Goal: Find contact information: Obtain details needed to contact an individual or organization

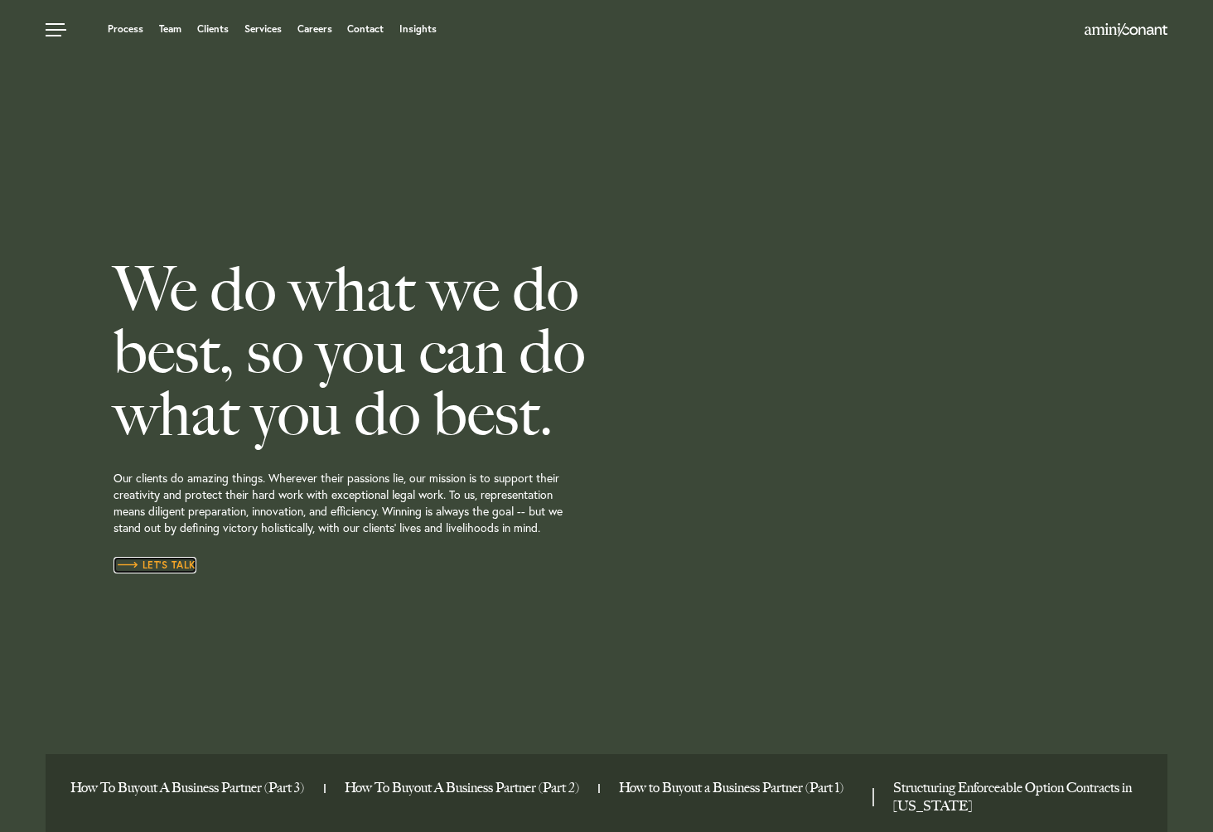
click at [159, 572] on link "Let’s Talk" at bounding box center [154, 565] width 83 height 17
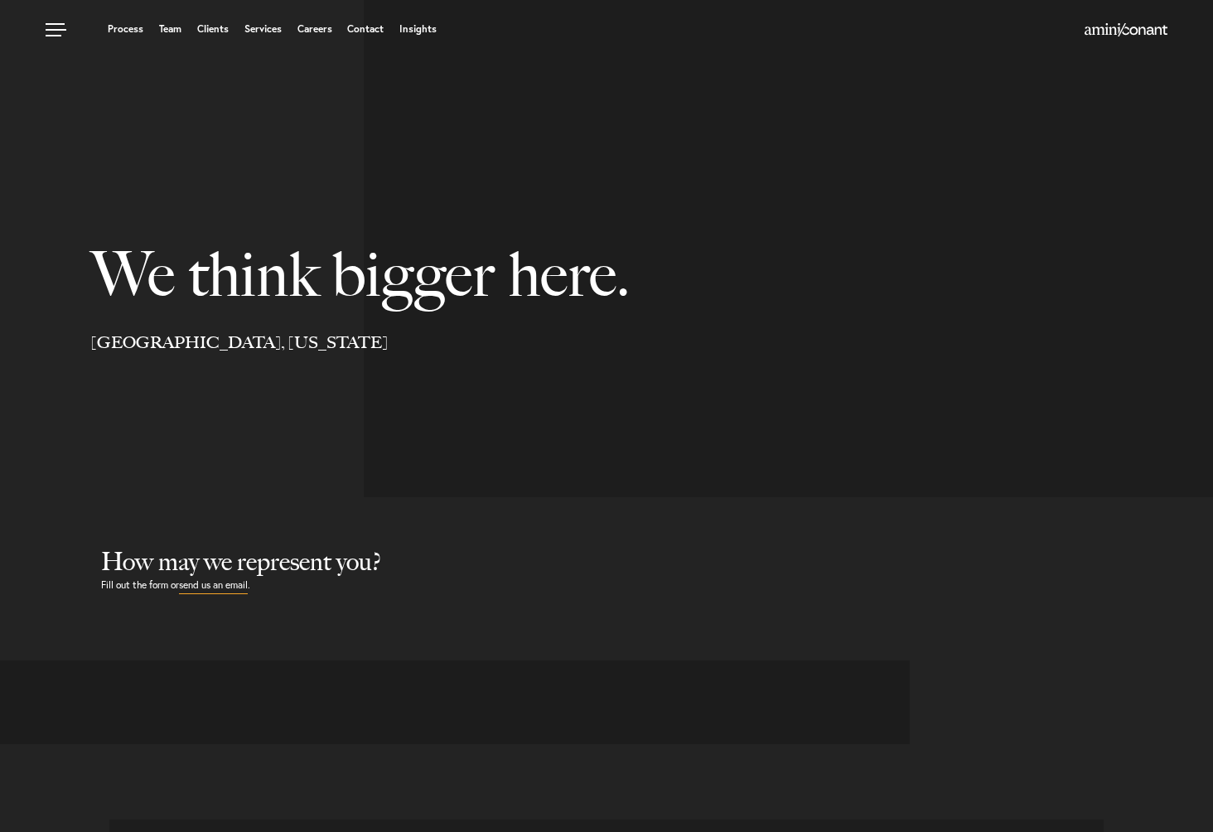
select select "Austin"
select select "Business and Civil Litigation"
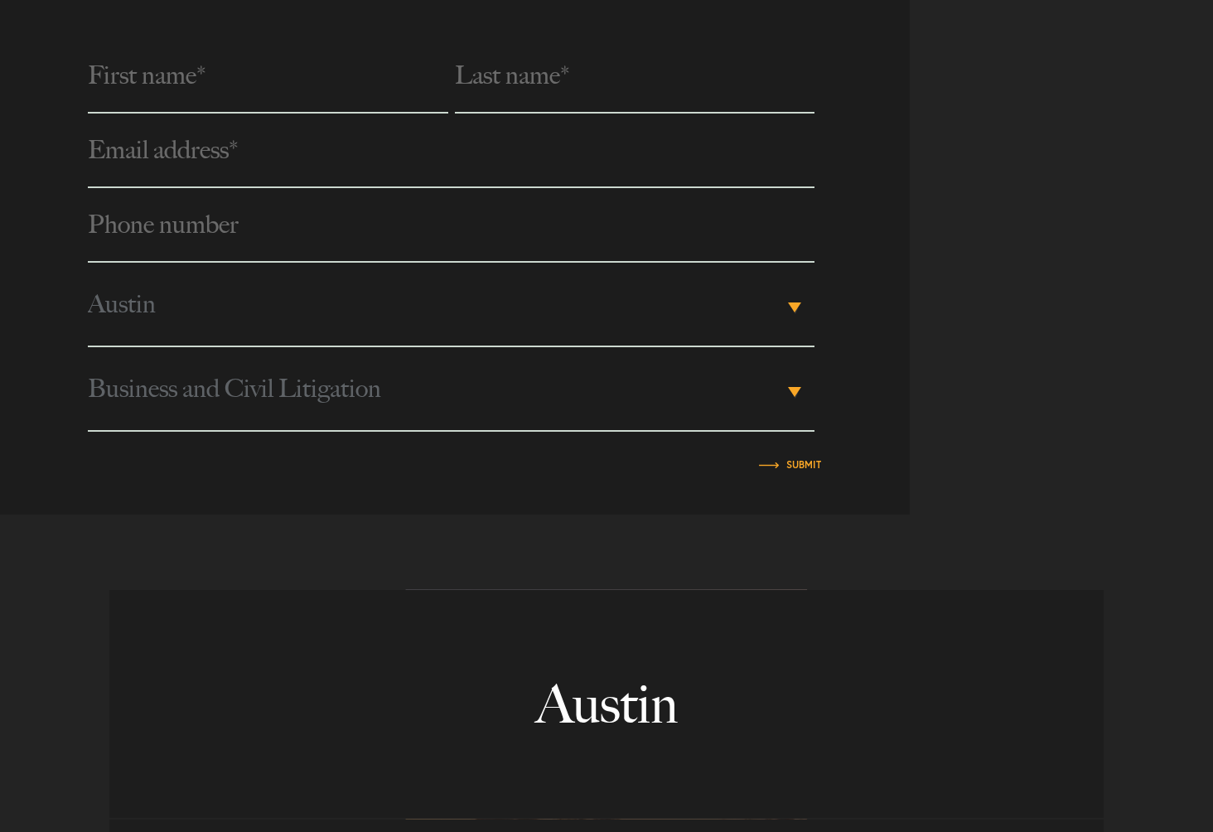
scroll to position [675, 0]
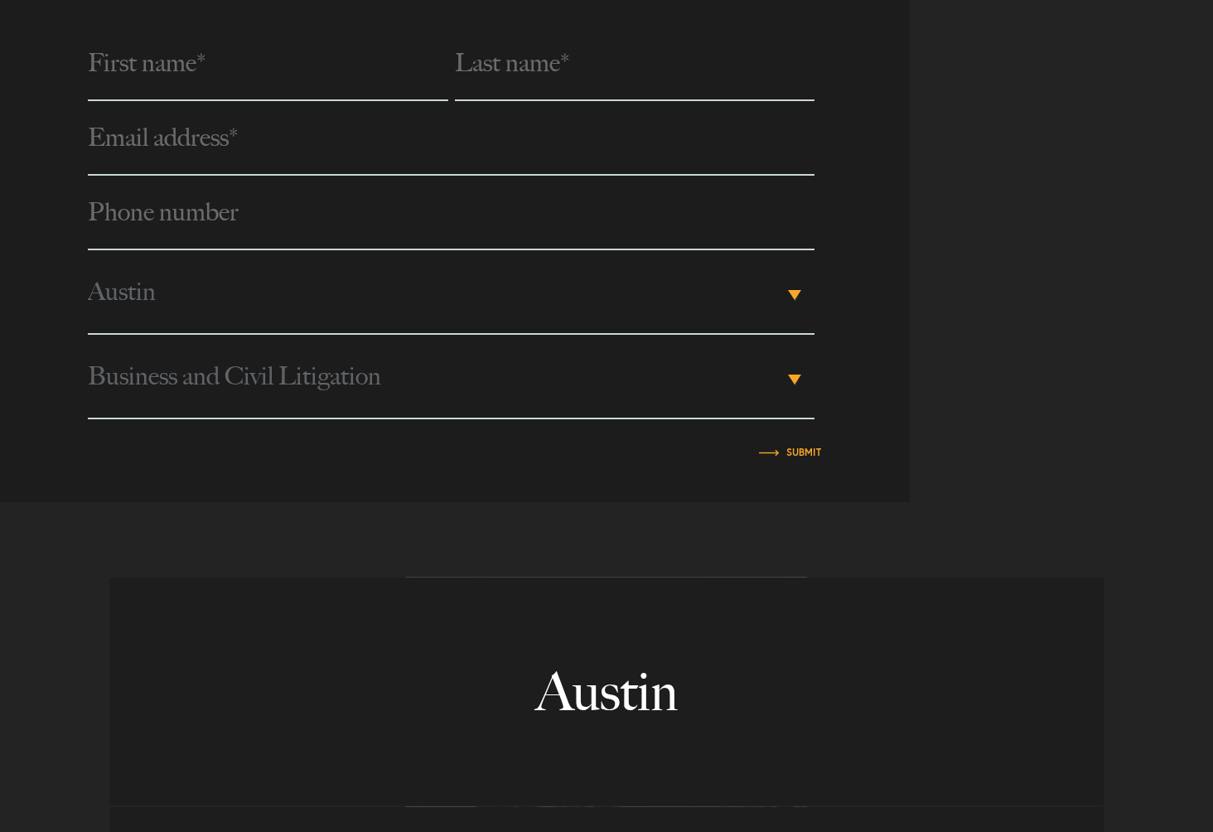
click at [640, 295] on span "Austin" at bounding box center [435, 291] width 695 height 83
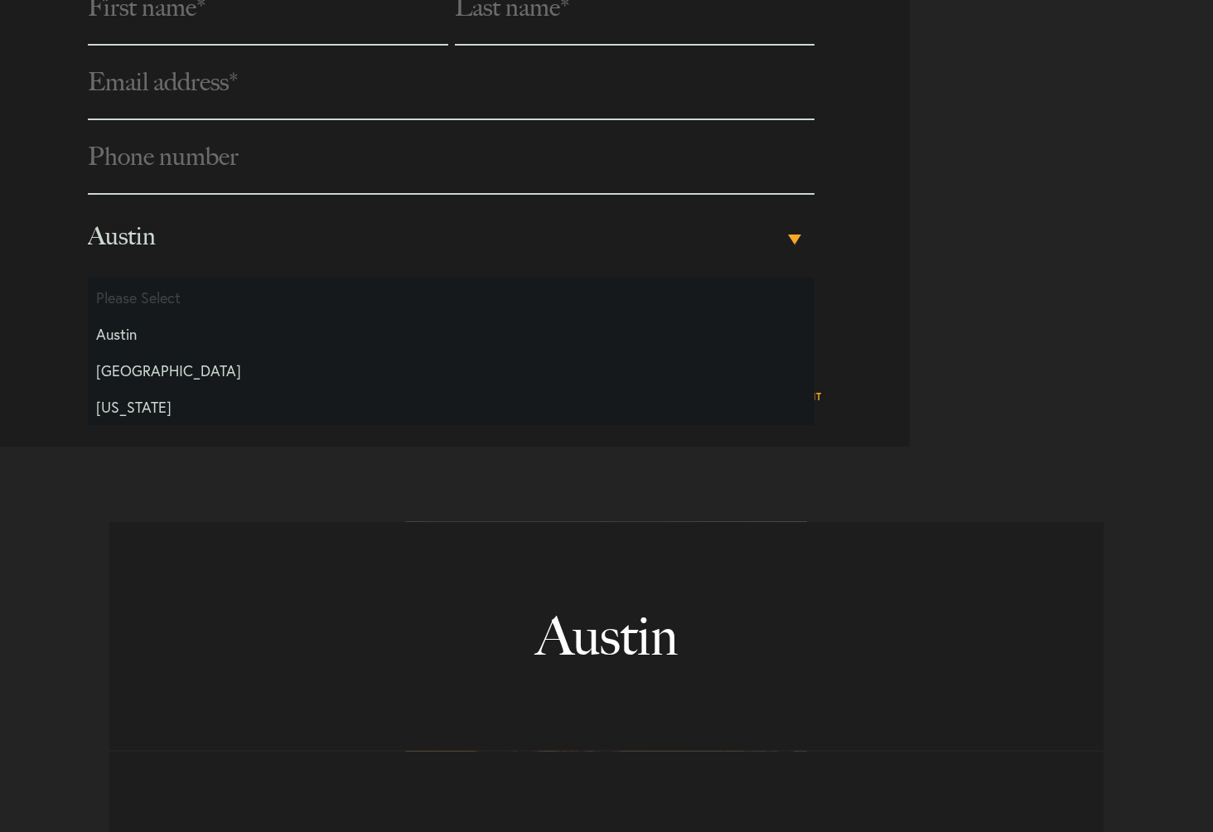
scroll to position [734, 0]
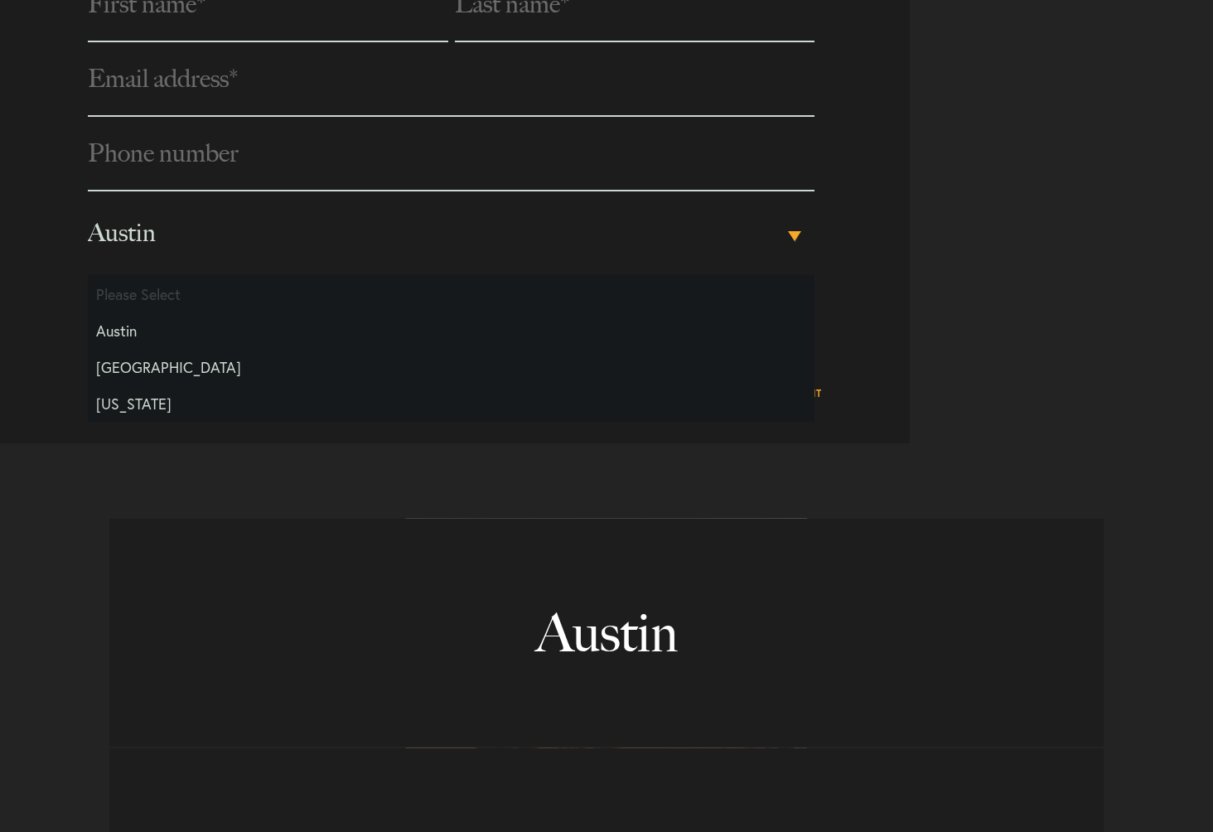
click at [1017, 327] on div "Phone number * City Please Select [GEOGRAPHIC_DATA] [GEOGRAPHIC_DATA] [US_STATE…" at bounding box center [606, 184] width 1213 height 517
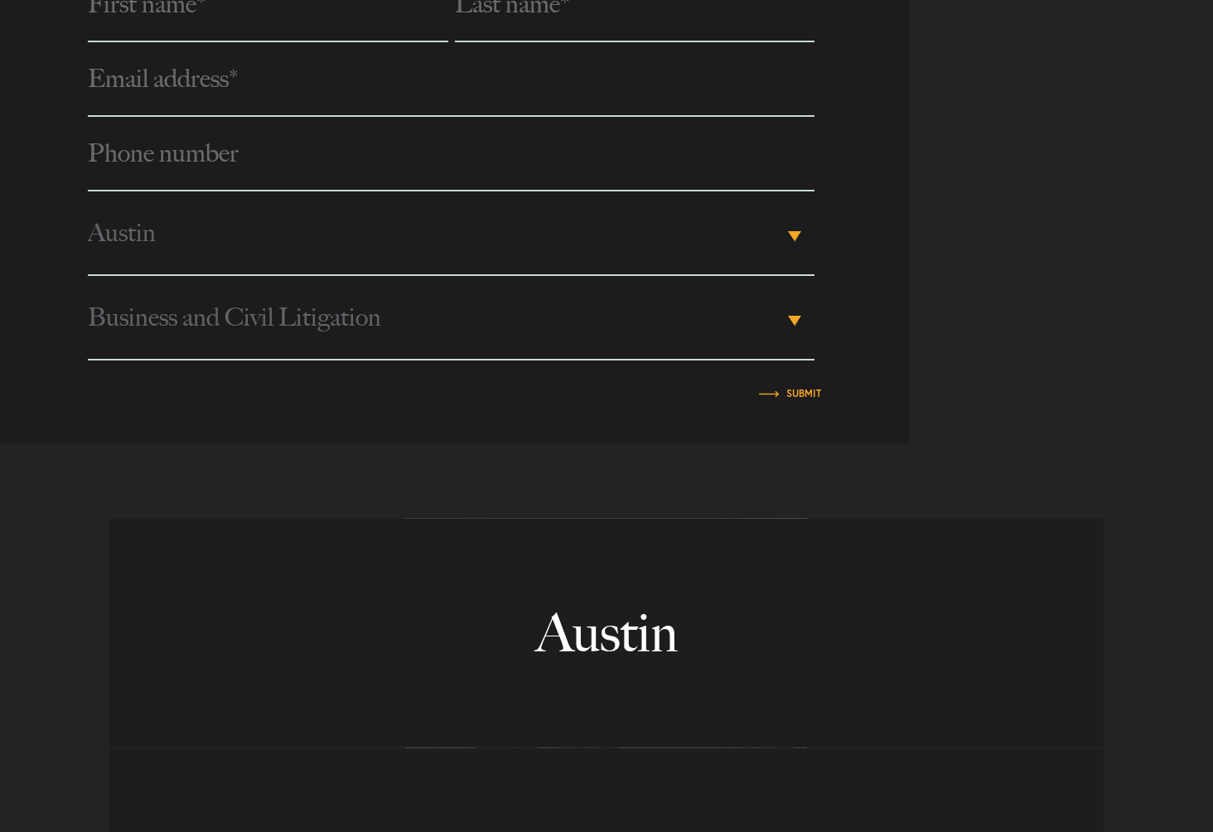
click at [702, 324] on span "Business and Civil Litigation" at bounding box center [435, 317] width 695 height 83
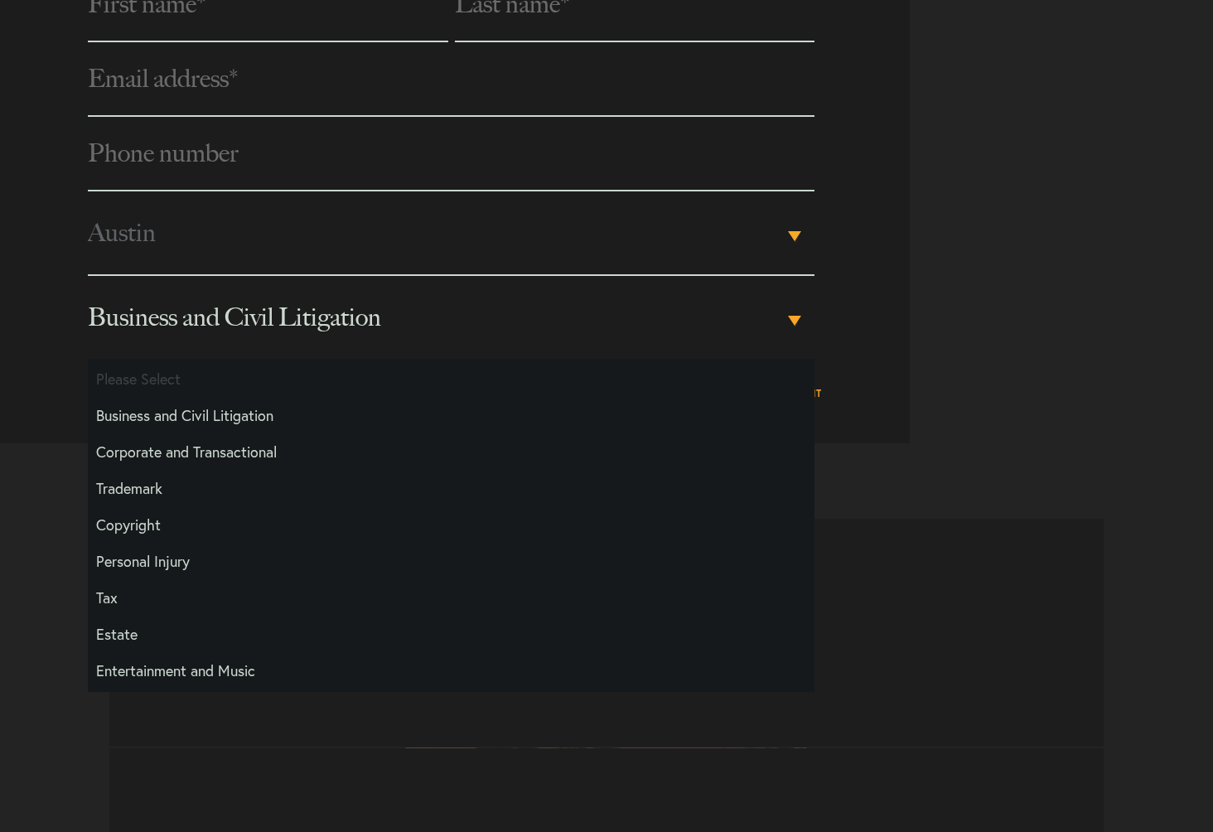
scroll to position [27, 0]
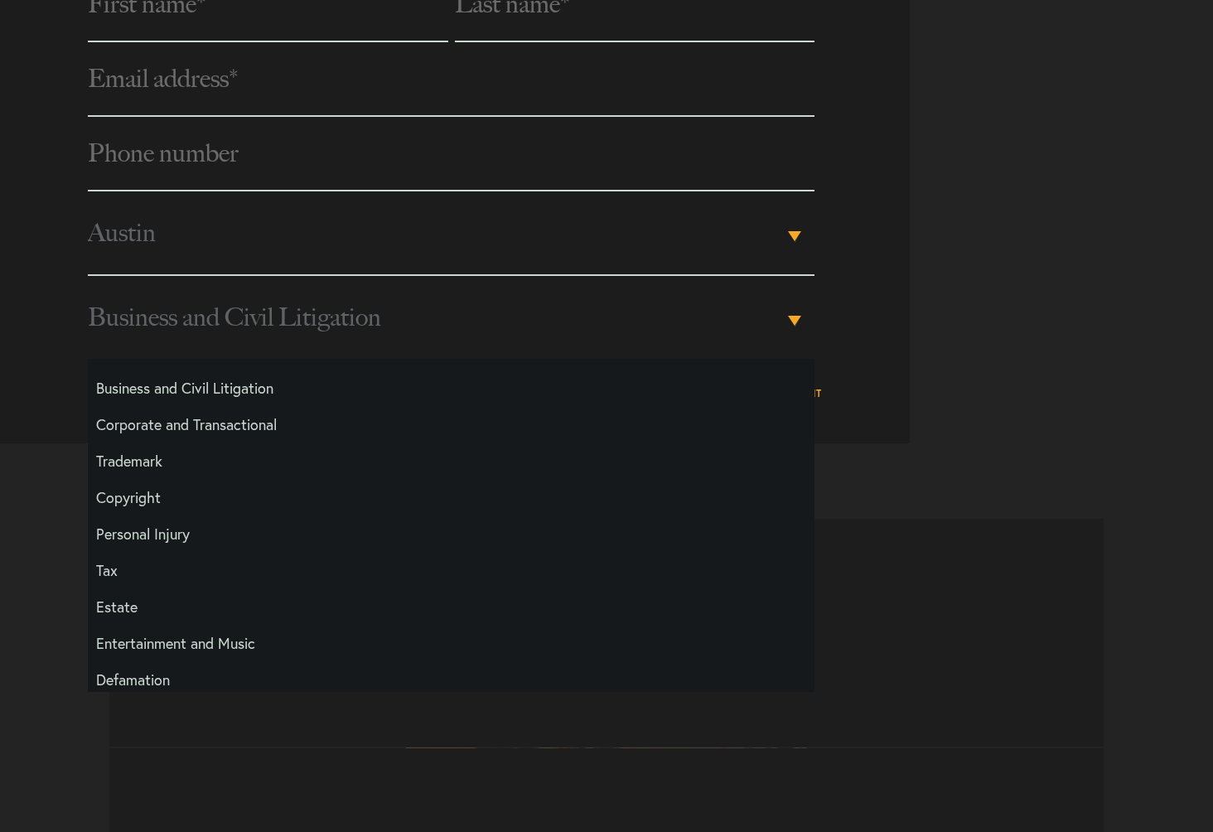
click at [949, 413] on div "Phone number * City Please Select [GEOGRAPHIC_DATA] [GEOGRAPHIC_DATA] [US_STATE…" at bounding box center [606, 184] width 1213 height 517
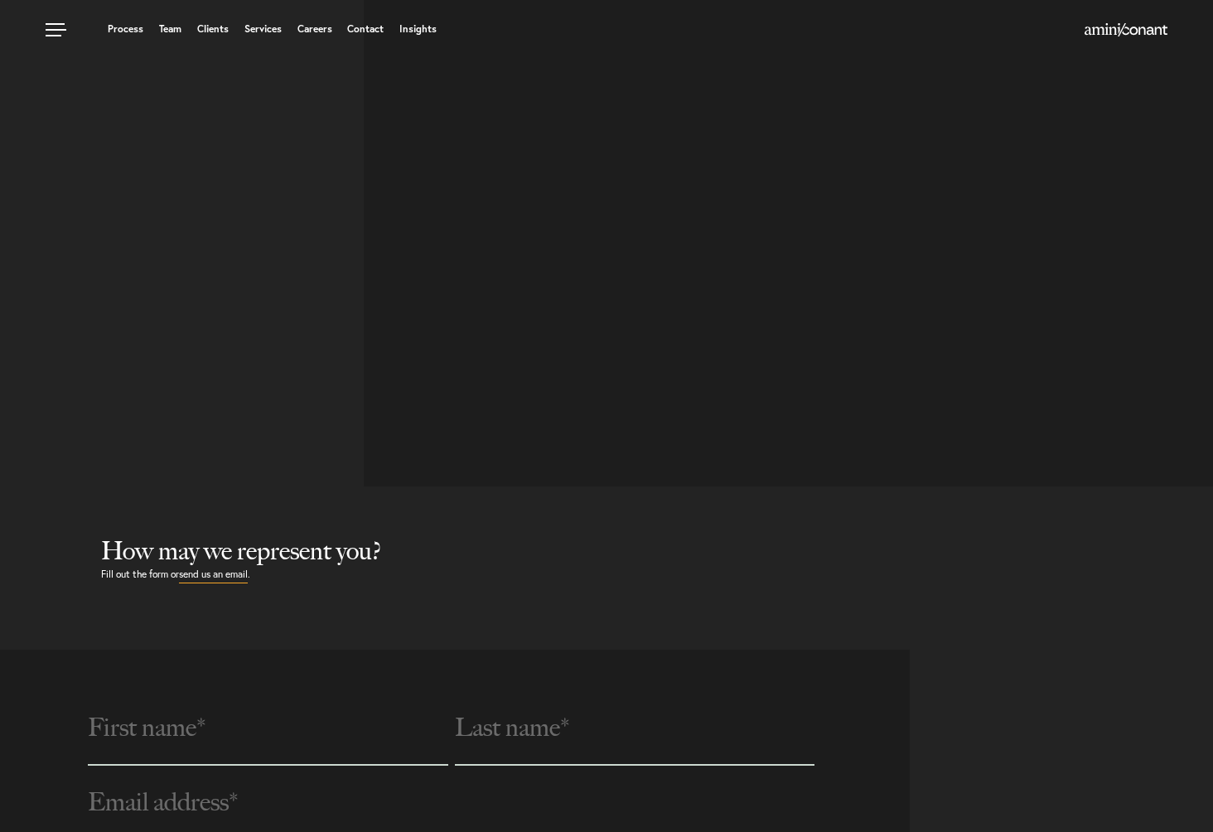
scroll to position [0, 0]
